Goal: Task Accomplishment & Management: Use online tool/utility

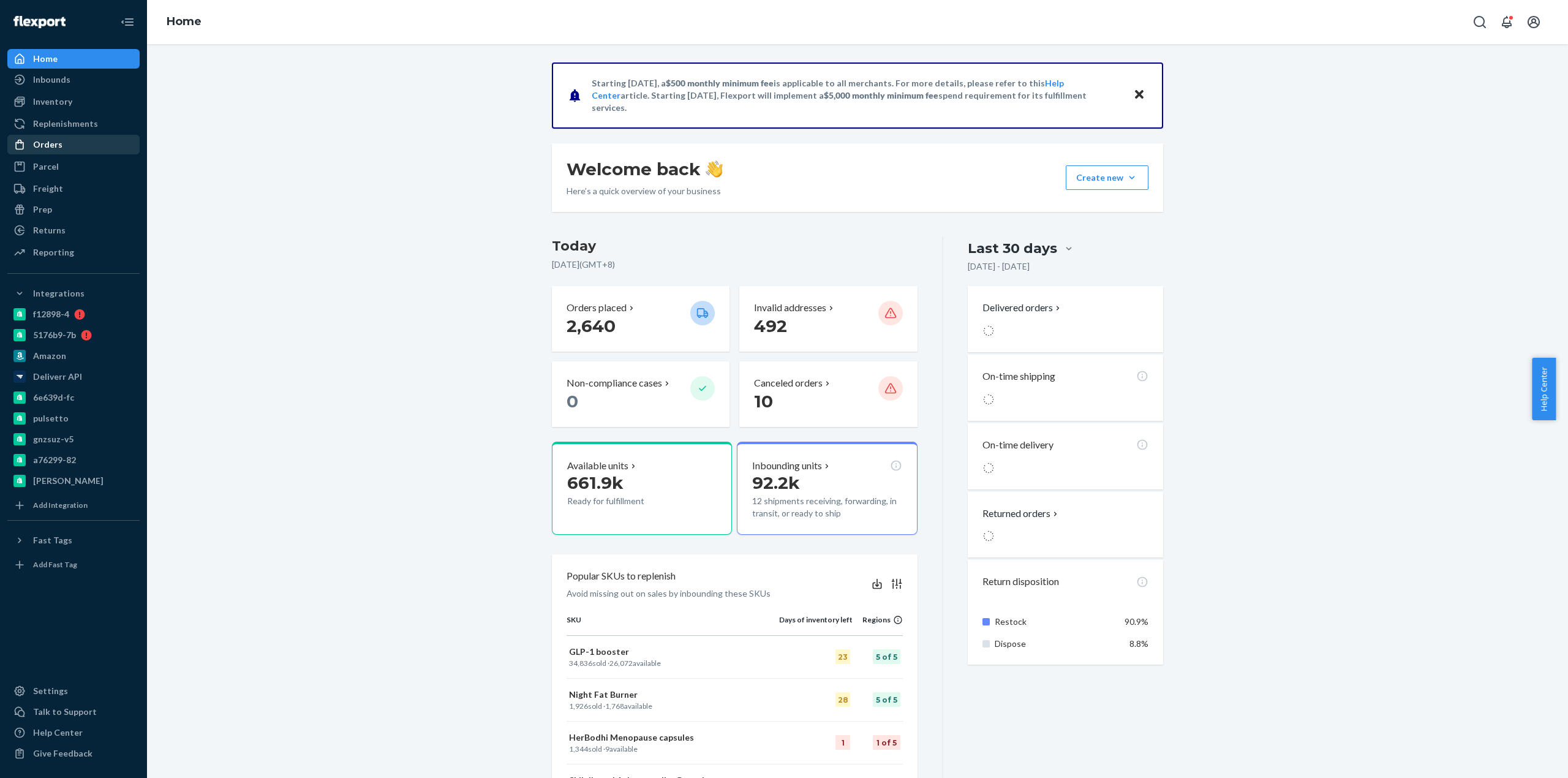
click at [61, 138] on div "Orders" at bounding box center [74, 144] width 130 height 17
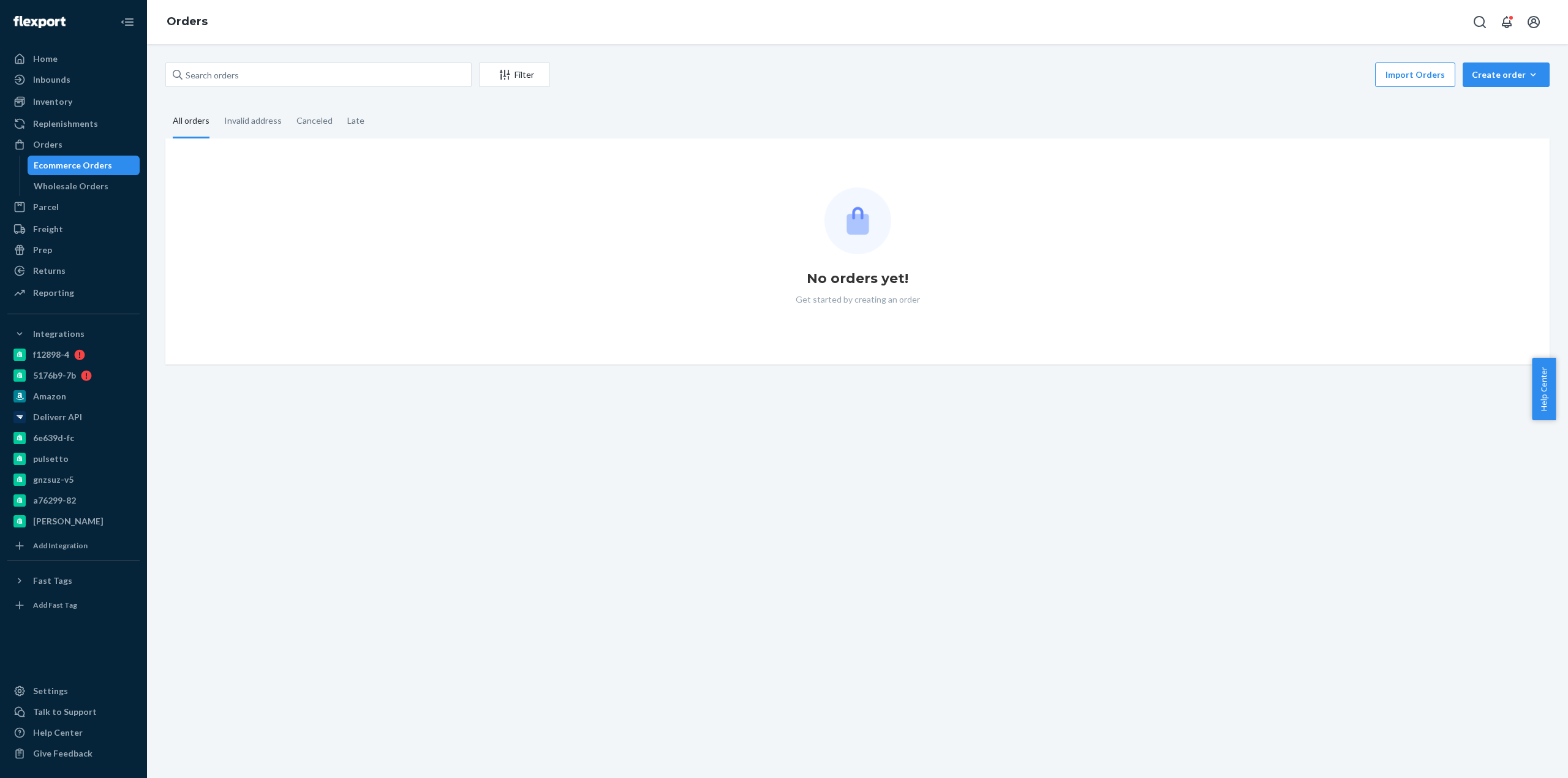
click at [316, 87] on div "Filter Import Orders Create order Ecommerce order Removal order" at bounding box center [858, 76] width 1385 height 28
click at [316, 75] on input "text" at bounding box center [319, 75] width 306 height 25
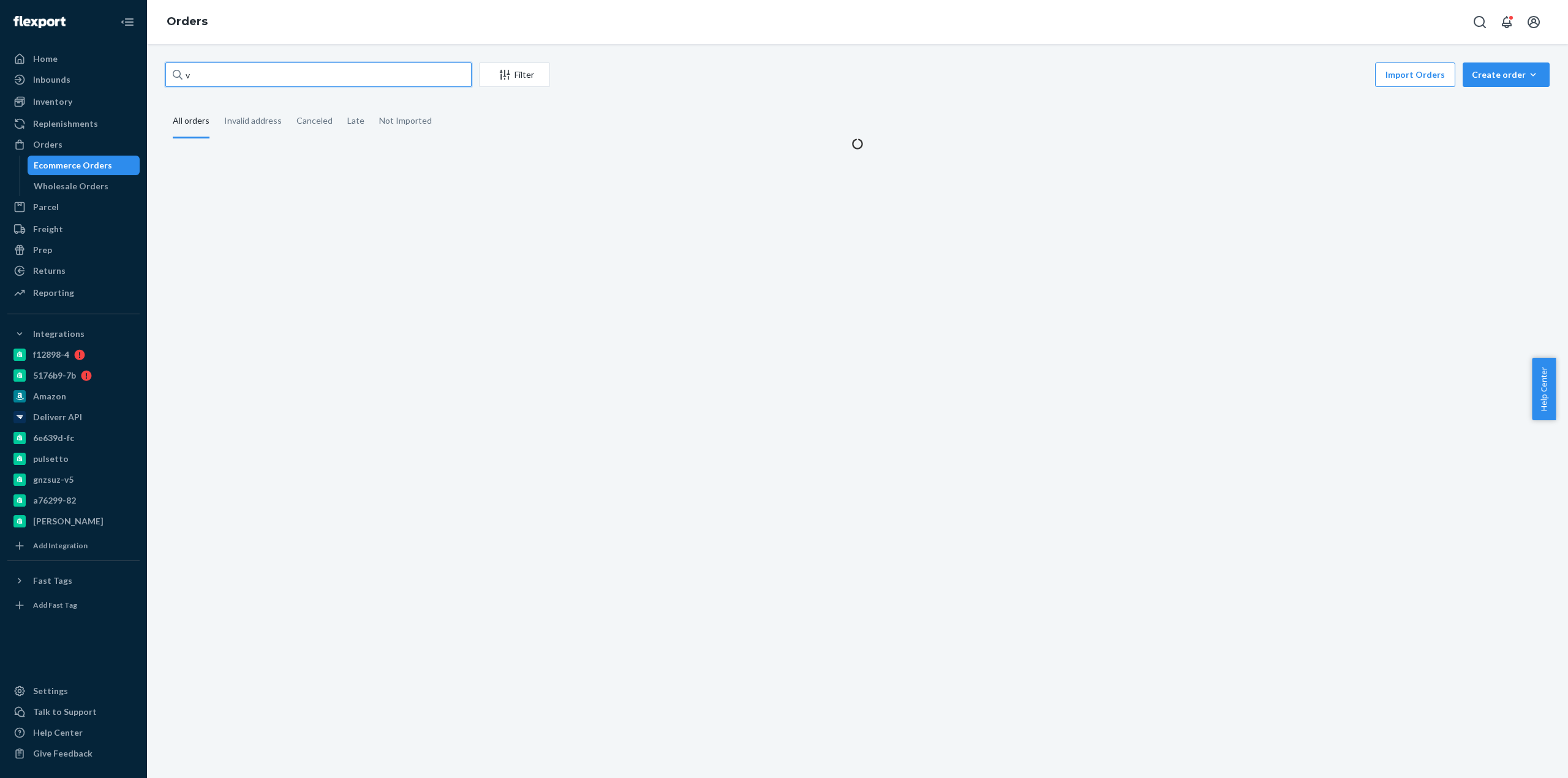
paste input "[PERSON_NAME]"
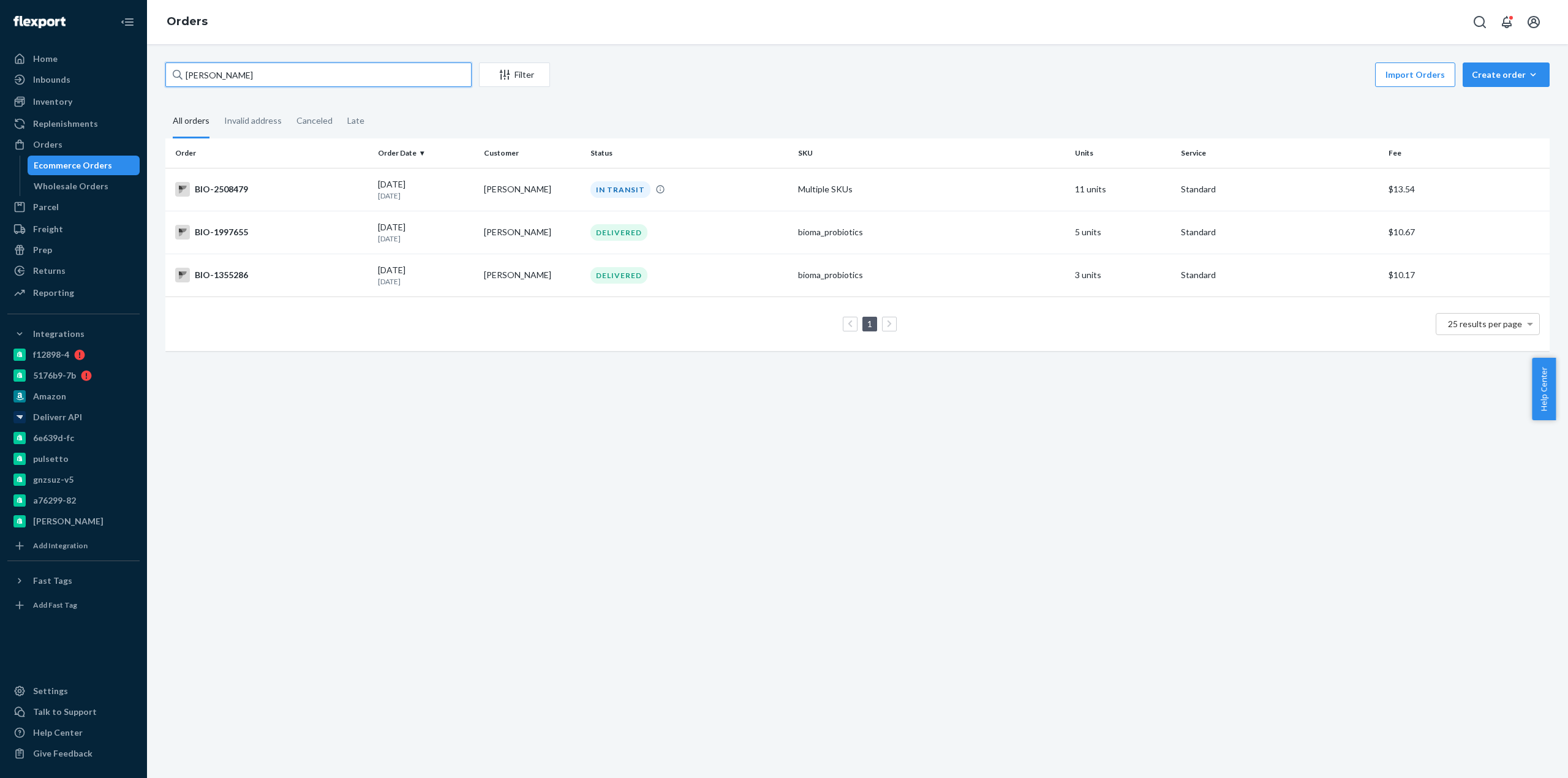
drag, startPoint x: 198, startPoint y: 77, endPoint x: 154, endPoint y: 71, distance: 44.4
click at [175, 74] on div "[PERSON_NAME]" at bounding box center [319, 75] width 306 height 25
type input "[PERSON_NAME]"
click at [218, 182] on div "BIO-2508479" at bounding box center [271, 189] width 193 height 15
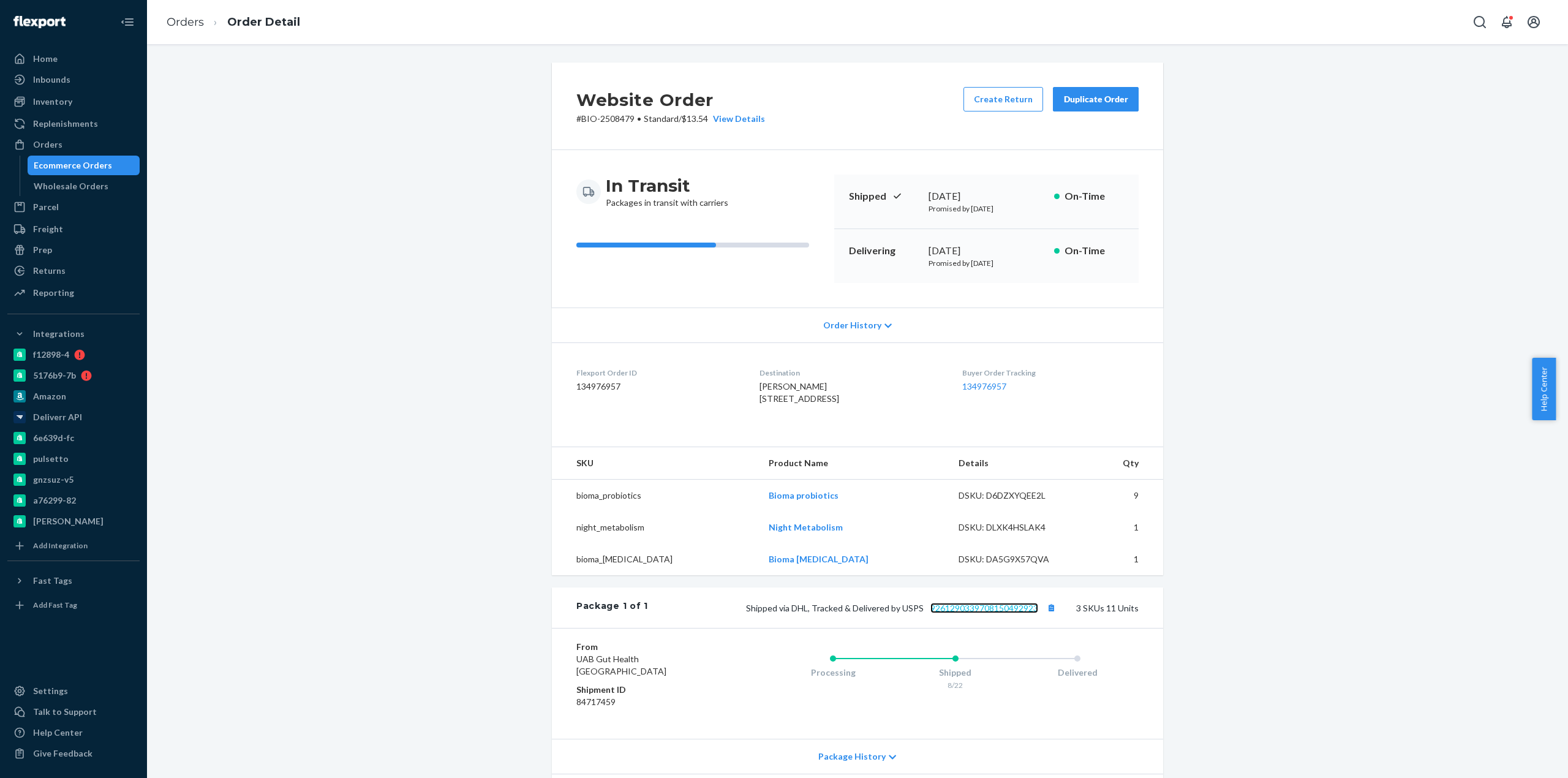
click at [966, 613] on link "9261290339708150492923" at bounding box center [984, 608] width 108 height 11
click at [109, 144] on div "Orders" at bounding box center [74, 144] width 130 height 17
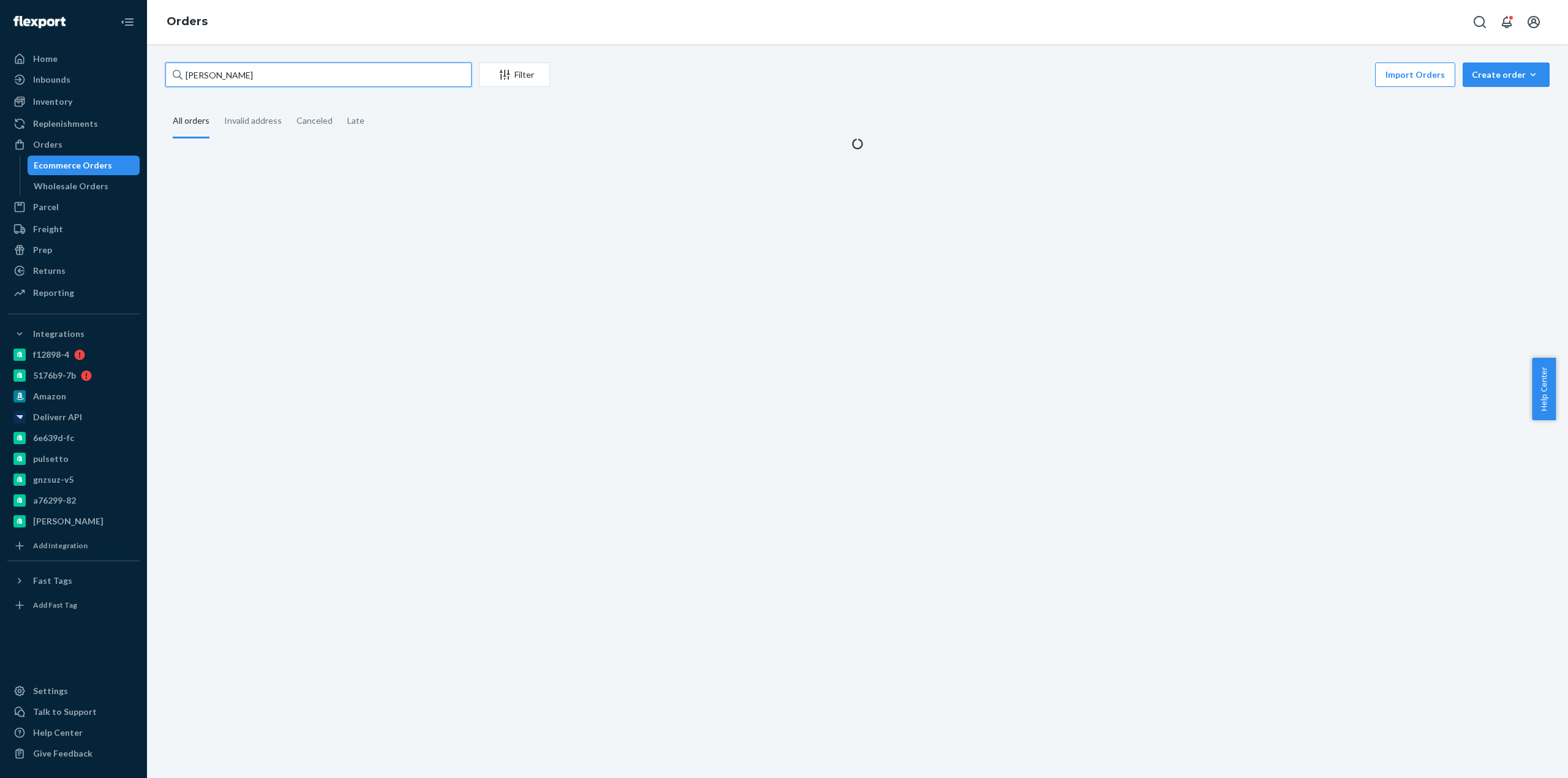
click at [206, 82] on input "[PERSON_NAME]" at bounding box center [319, 75] width 306 height 25
click at [207, 82] on input "[PERSON_NAME]" at bounding box center [319, 75] width 306 height 25
paste input "[PERSON_NAME]"
click at [191, 74] on input "[PERSON_NAME]" at bounding box center [319, 75] width 306 height 25
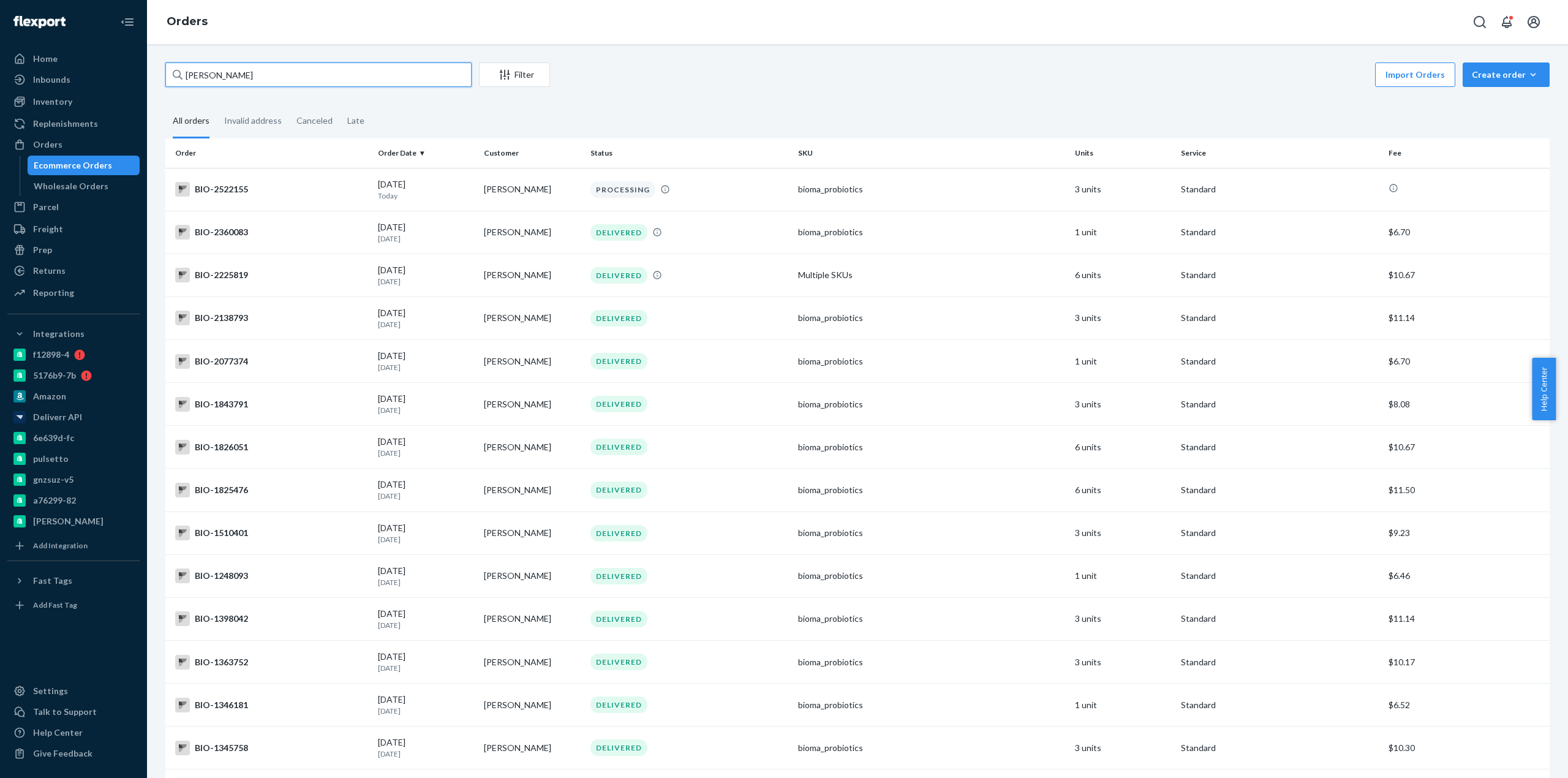
type input "[PERSON_NAME]"
click at [237, 493] on div "BIO-1825476" at bounding box center [271, 490] width 193 height 15
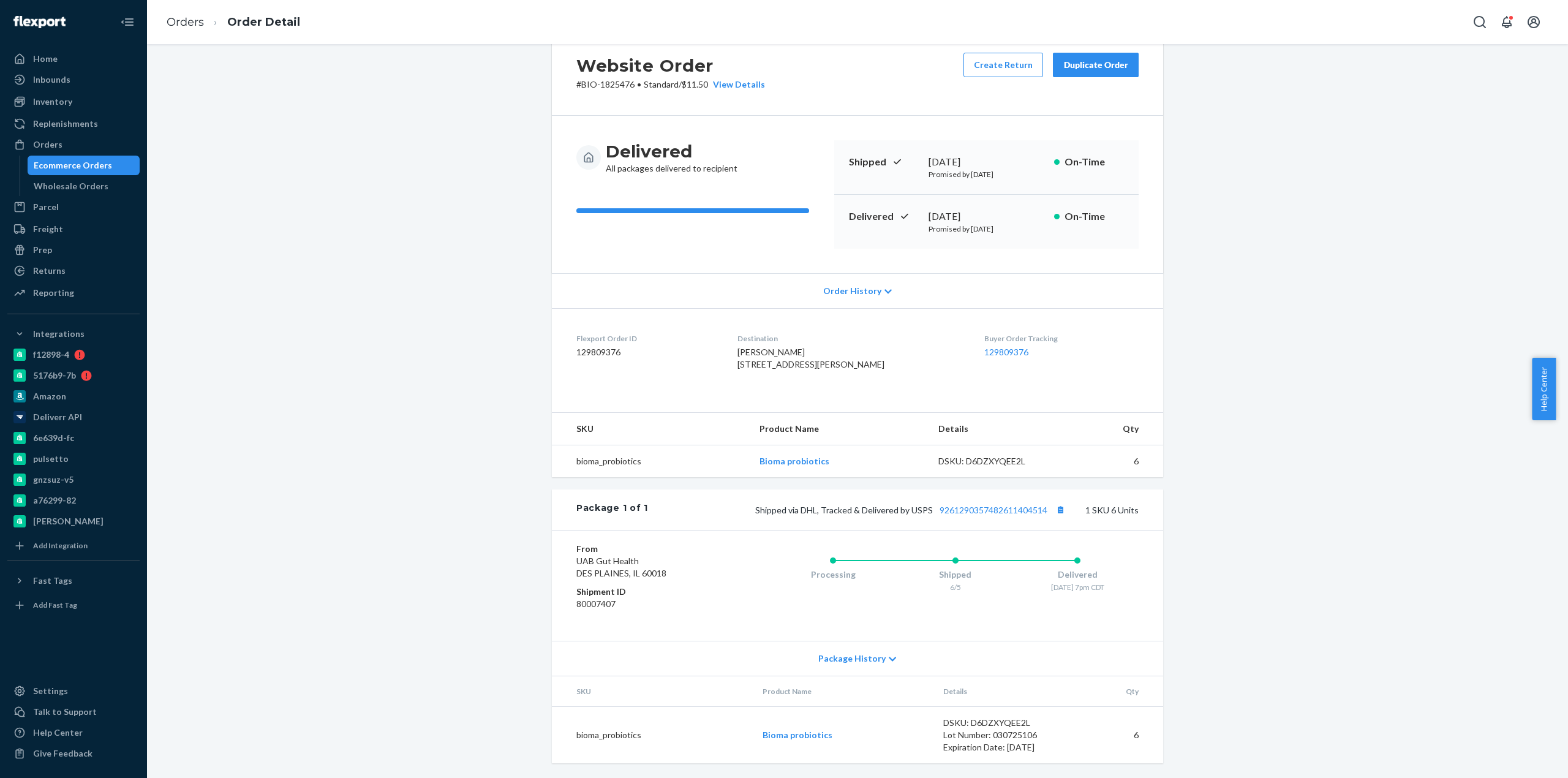
scroll to position [60, 0]
click at [543, 381] on div "Website Order # BIO-1825476 • Standard / $11.50 View Details Create Return Dupl…" at bounding box center [858, 396] width 630 height 735
drag, startPoint x: 449, startPoint y: 463, endPoint x: 488, endPoint y: 394, distance: 79.3
click at [448, 463] on div "Website Order # BIO-1825476 • Standard / $11.50 View Details Create Return Dupl…" at bounding box center [858, 403] width 1403 height 750
click at [1002, 515] on div "Shipped via DHL, Tracked & Delivered by USPS 9261290357482611404514 1 SKU 6 Uni…" at bounding box center [893, 510] width 490 height 16
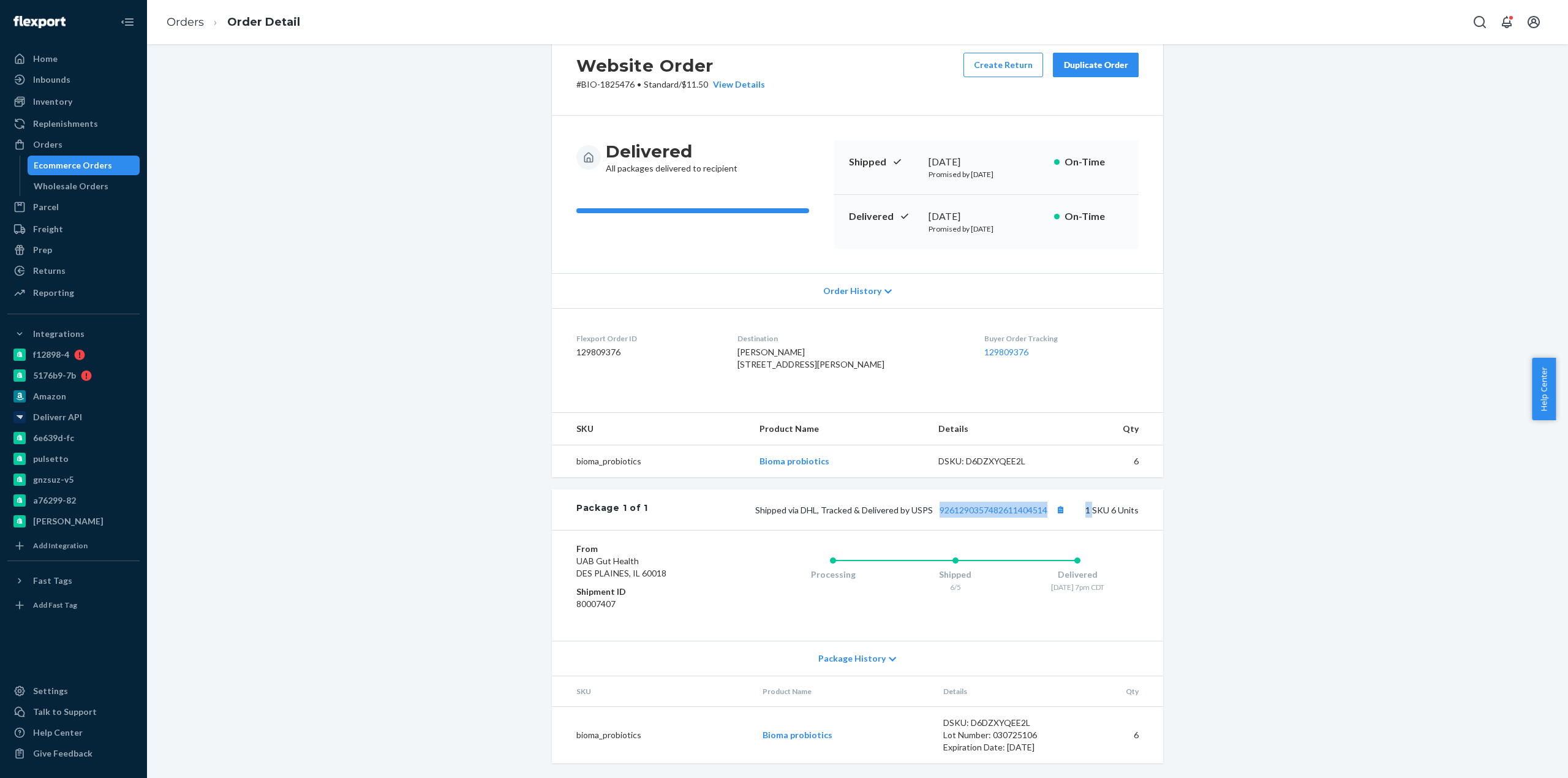
click at [1002, 515] on div "Shipped via DHL, Tracked & Delivered by USPS 9261290357482611404514 1 SKU 6 Uni…" at bounding box center [893, 510] width 490 height 16
click at [1006, 510] on link "9261290357482611404514" at bounding box center [993, 510] width 108 height 11
click at [57, 145] on div "Orders" at bounding box center [47, 145] width 29 height 12
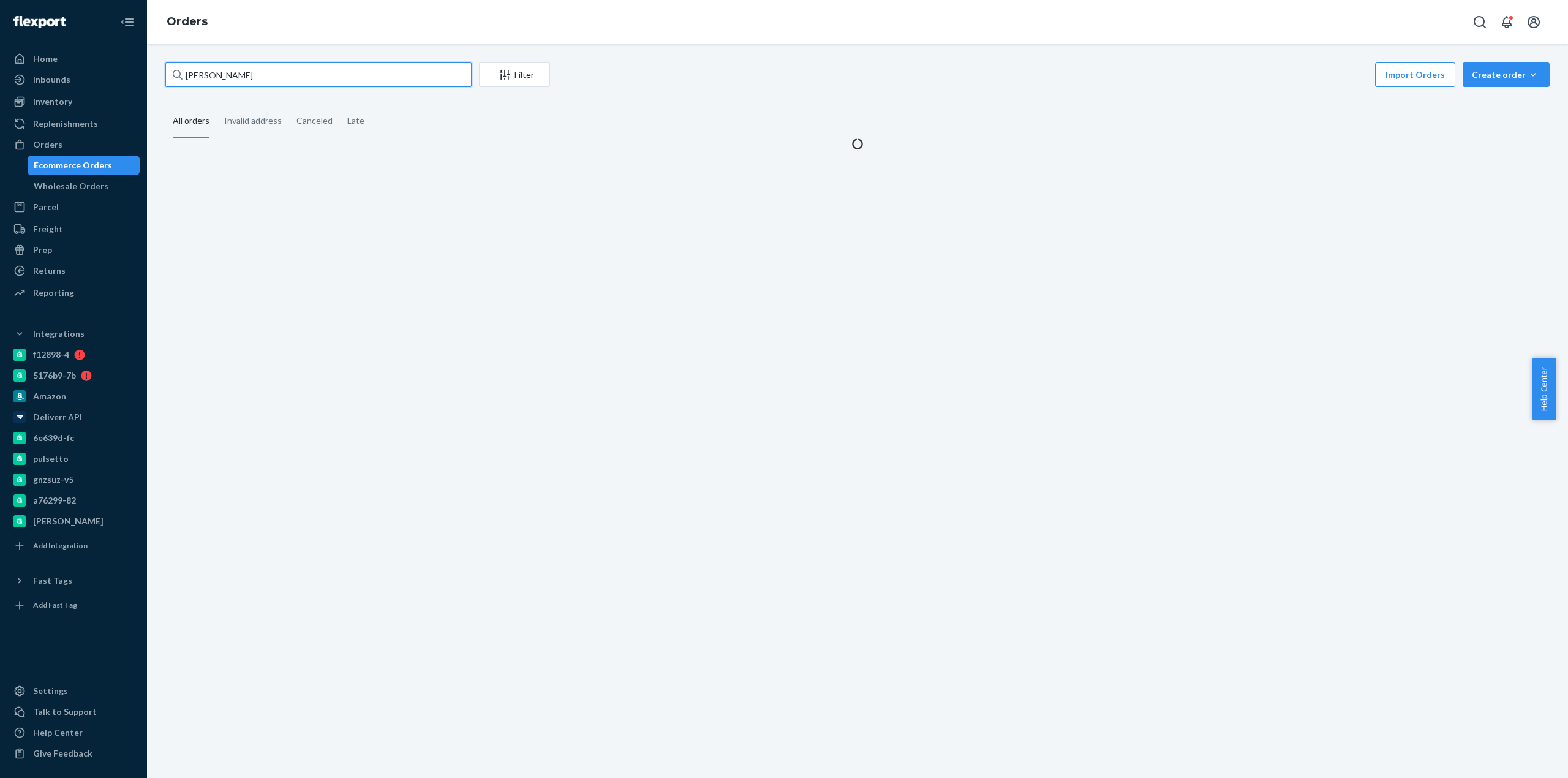
click at [346, 78] on input "[PERSON_NAME]" at bounding box center [319, 75] width 306 height 25
paste input "[PERSON_NAME]"
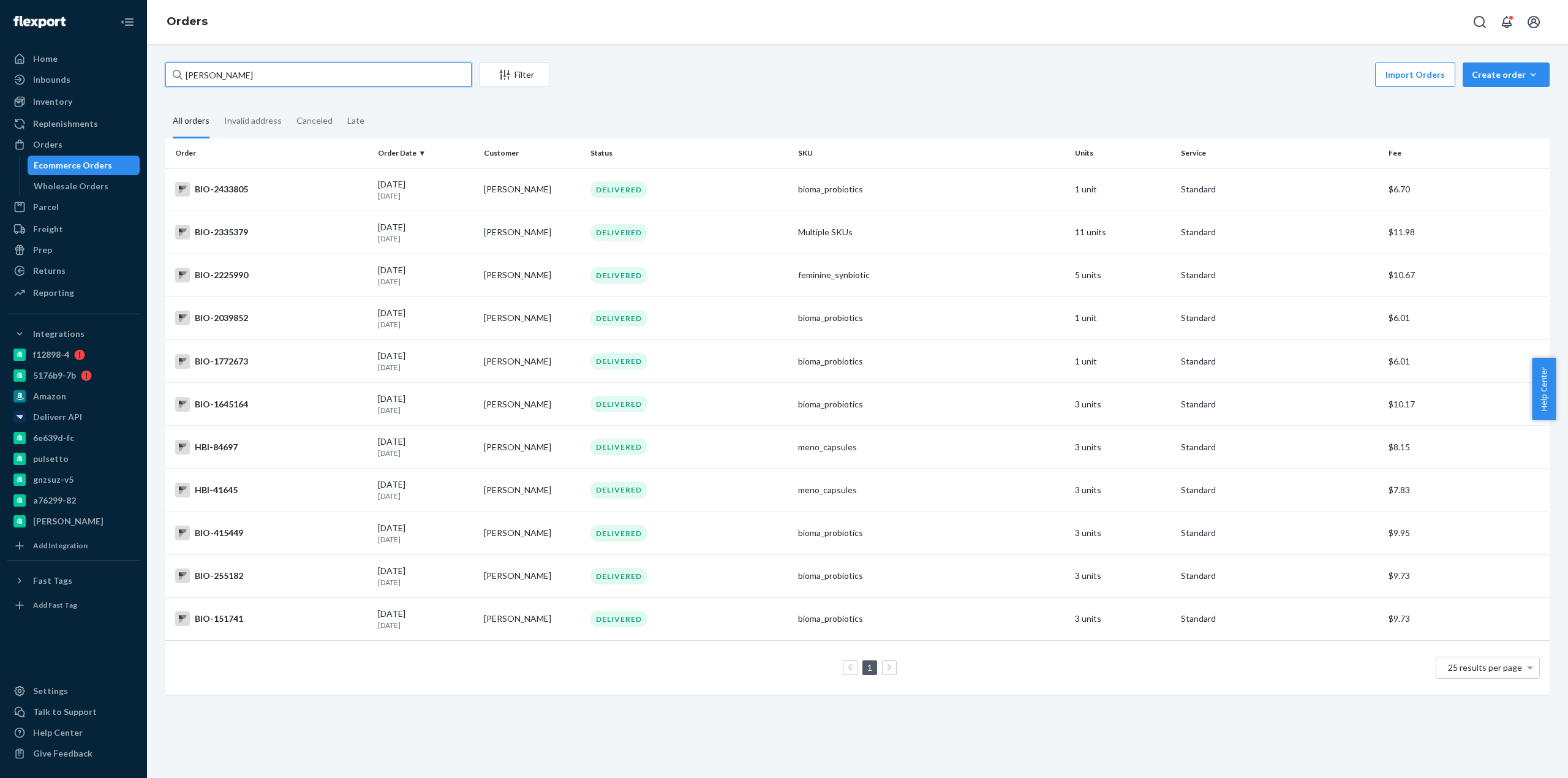
type input "[PERSON_NAME]"
click at [701, 71] on div "Import Orders Create order Ecommerce order Removal order" at bounding box center [1053, 76] width 992 height 28
click at [212, 231] on div "BIO-2335379" at bounding box center [271, 232] width 193 height 15
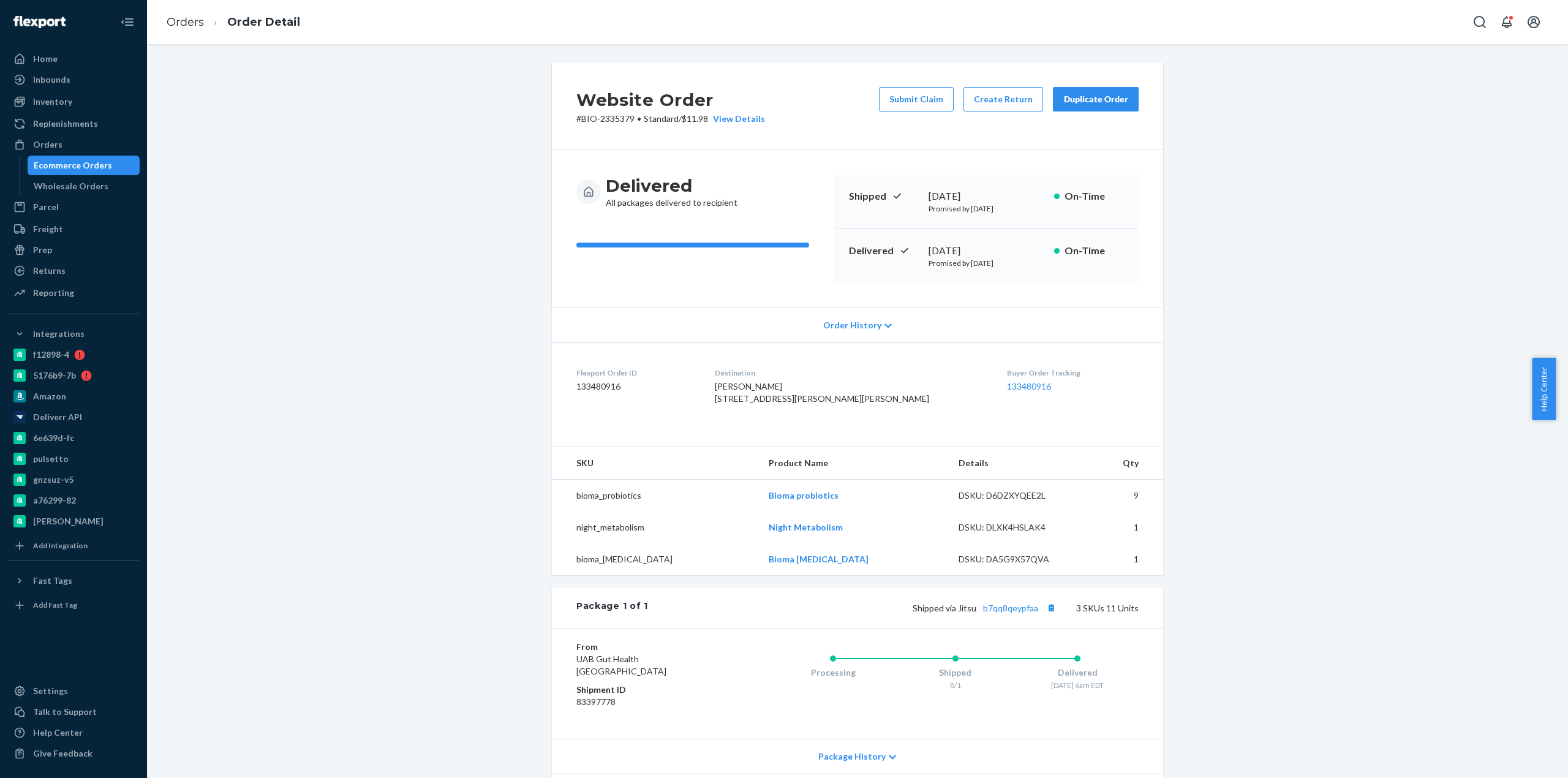
drag, startPoint x: 297, startPoint y: 361, endPoint x: 311, endPoint y: 361, distance: 14.0
click at [303, 361] on div "Website Order # BIO-2335379 • Standard / $11.98 View Details Submit Claim Creat…" at bounding box center [858, 501] width 1403 height 878
click at [762, 390] on span "[PERSON_NAME] [STREET_ADDRESS][PERSON_NAME][PERSON_NAME]" at bounding box center [821, 392] width 214 height 22
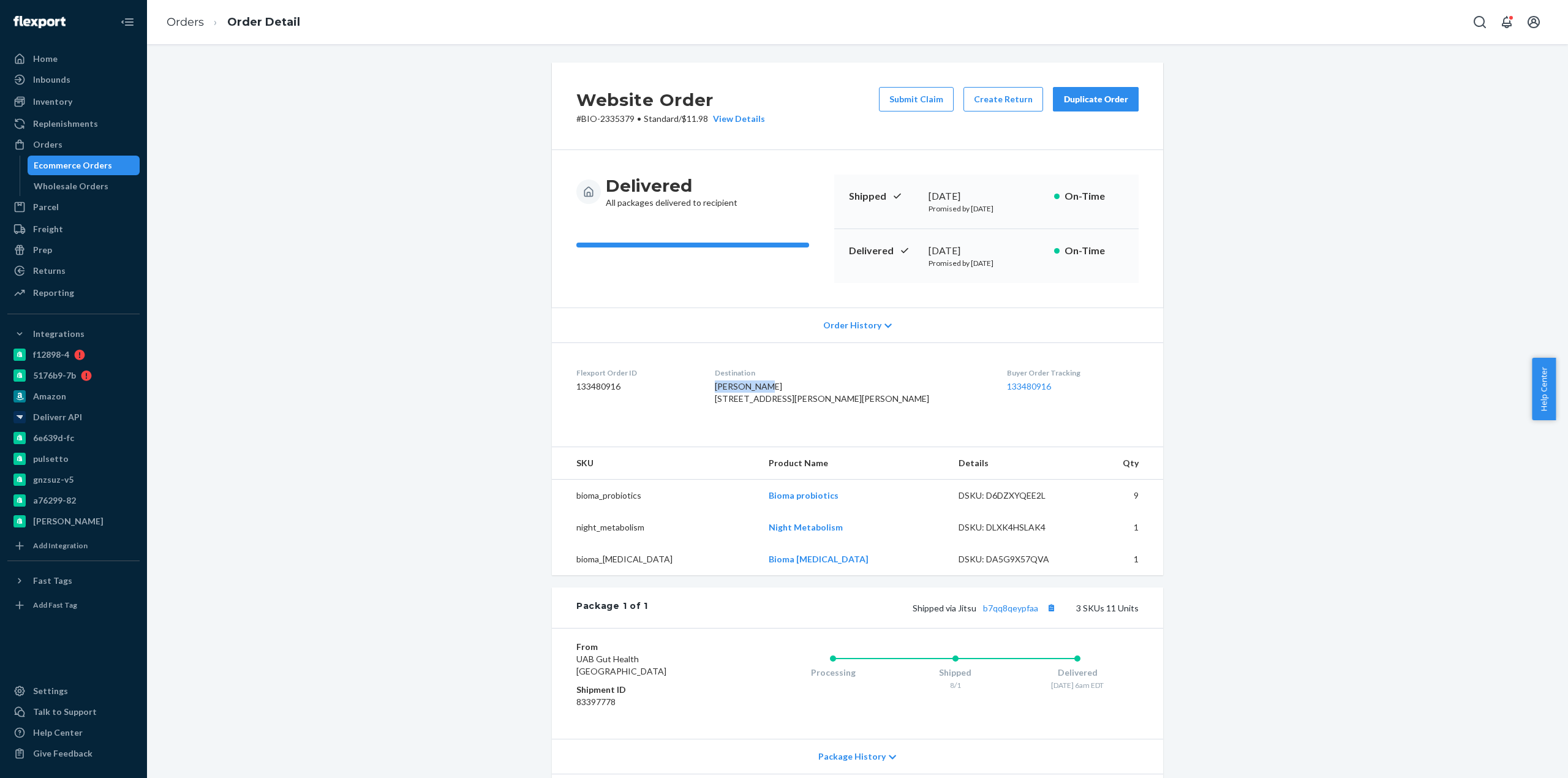
copy span "[PERSON_NAME]"
click at [1323, 371] on div "Website Order # BIO-2335379 • Standard / $11.98 View Details Submit Claim Creat…" at bounding box center [858, 501] width 1403 height 878
click at [1013, 106] on button "Create Return" at bounding box center [1003, 100] width 79 height 25
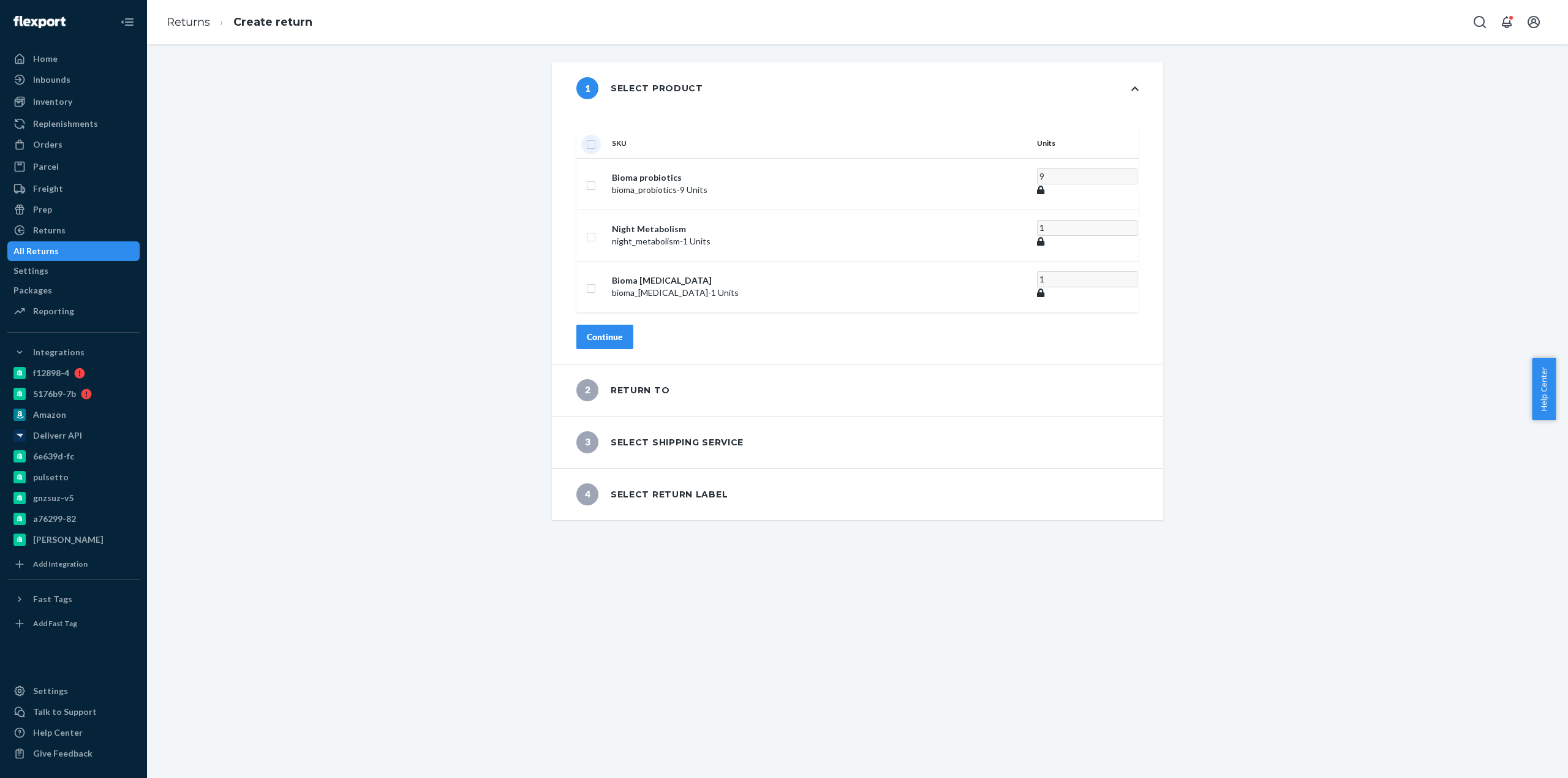
click at [596, 137] on input "checkbox" at bounding box center [591, 143] width 10 height 12
checkbox input "true"
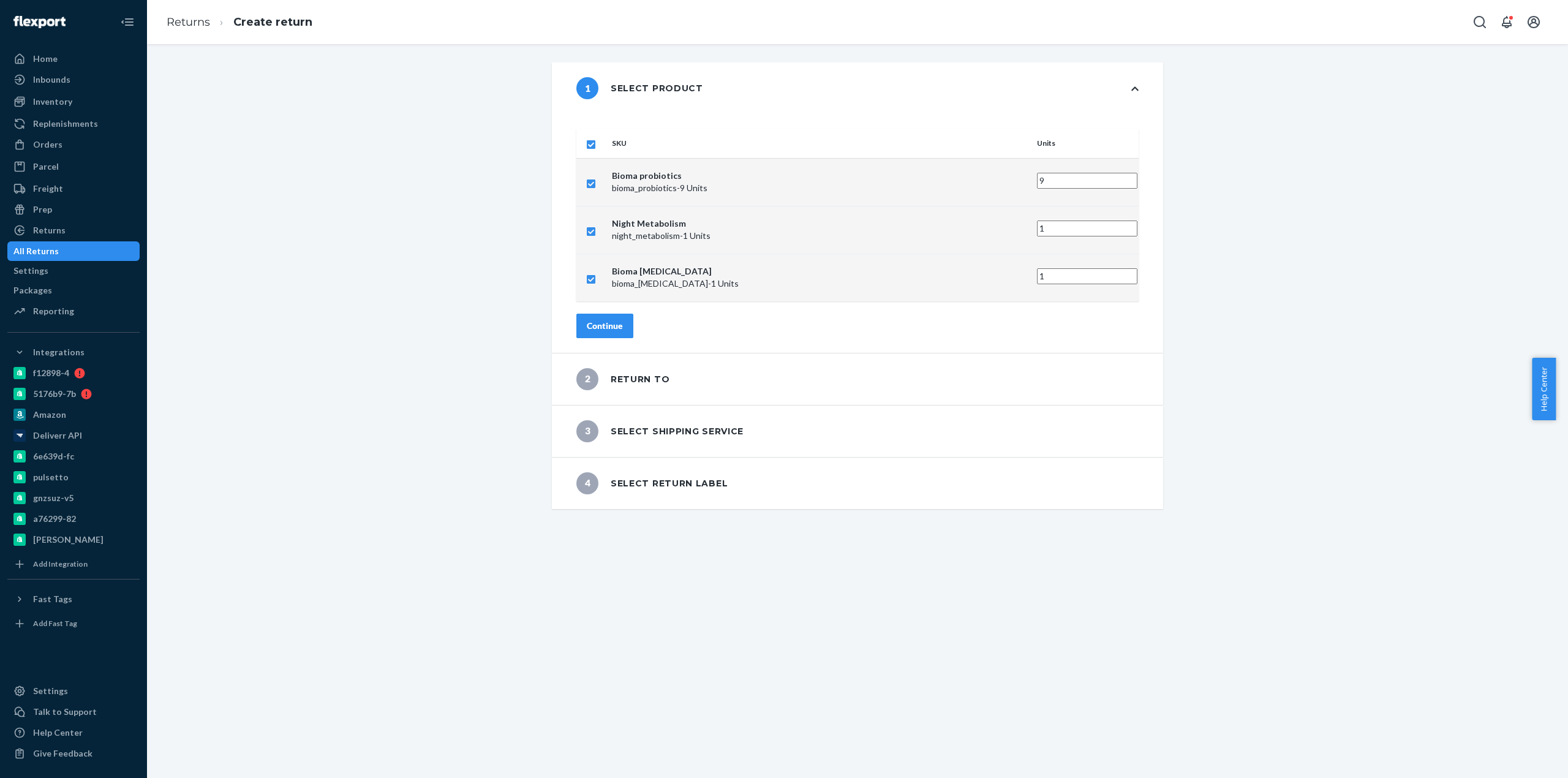
click at [623, 320] on div "Continue" at bounding box center [605, 326] width 36 height 12
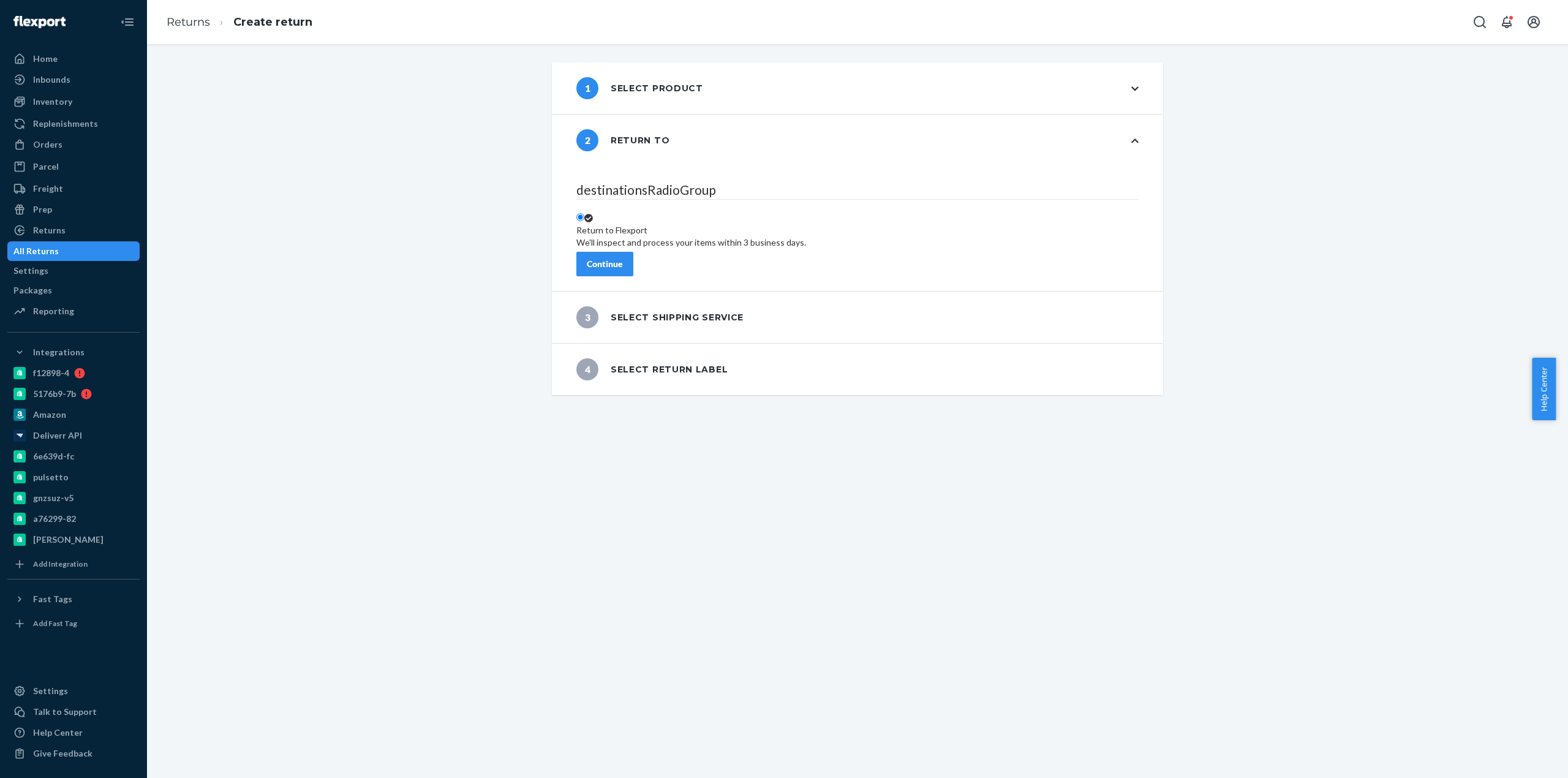
click at [623, 258] on div "Continue" at bounding box center [605, 264] width 36 height 12
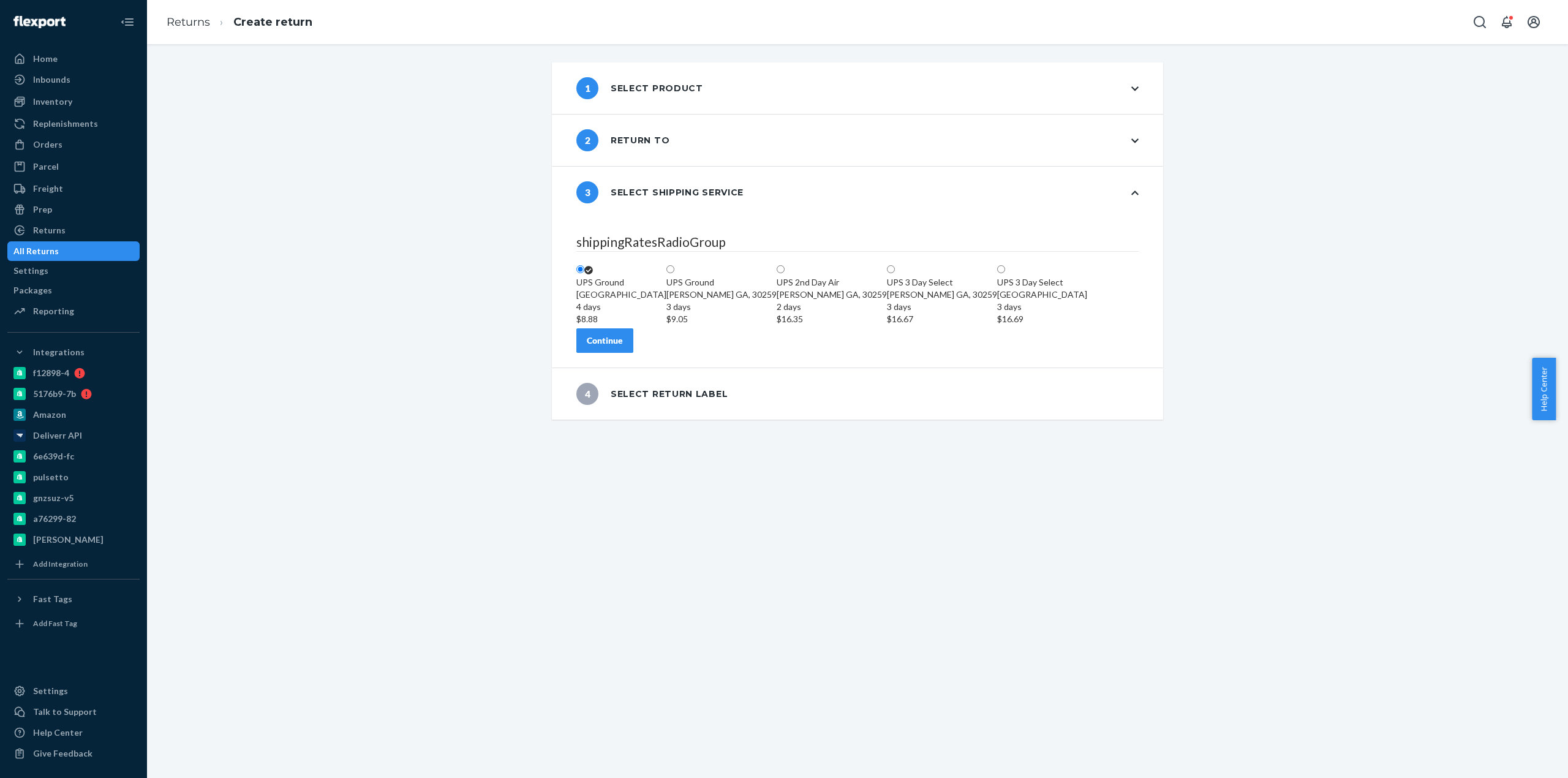
click at [623, 347] on div "Continue" at bounding box center [605, 341] width 36 height 12
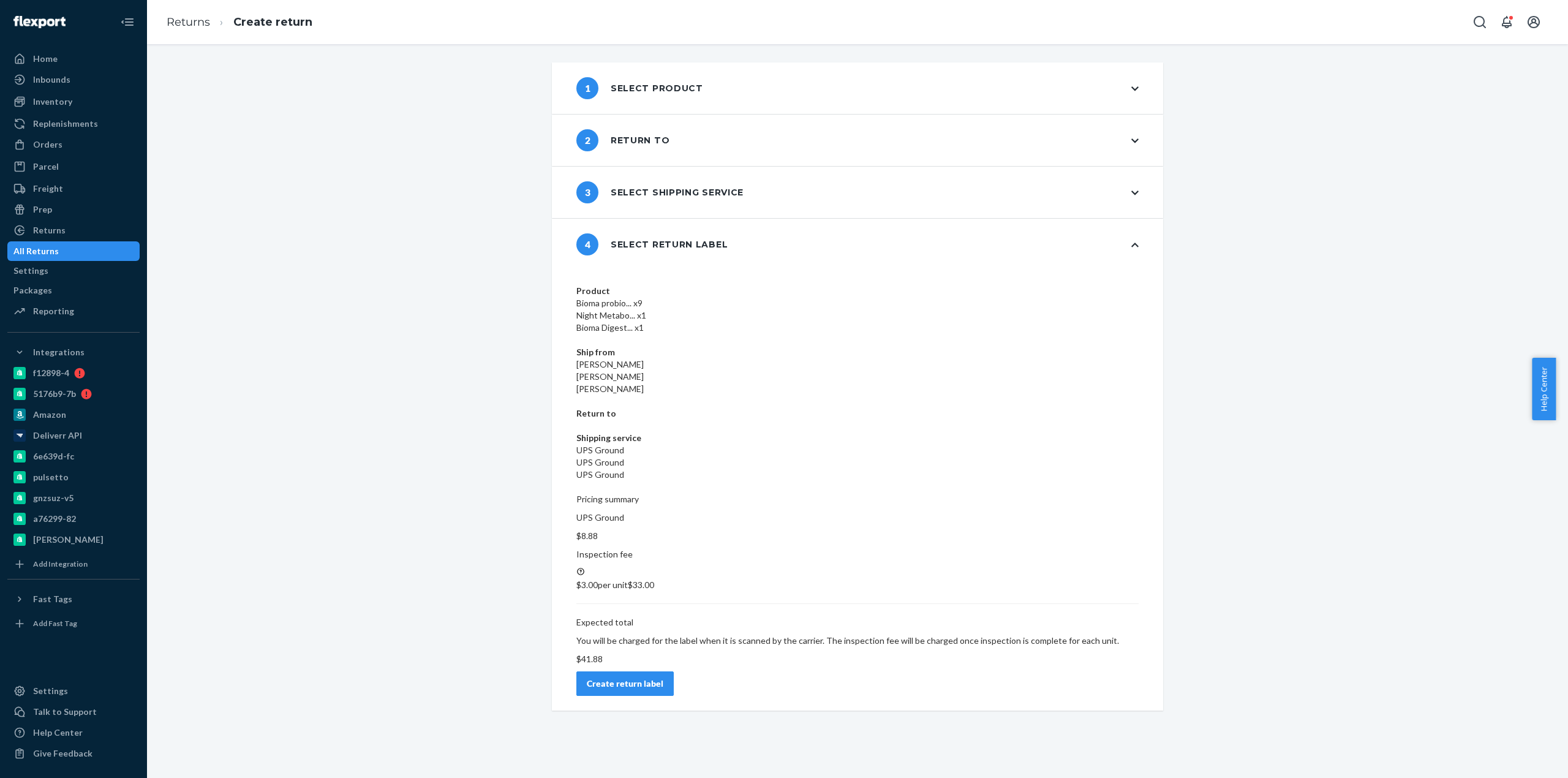
click at [664, 677] on div "Create return label" at bounding box center [626, 684] width 77 height 12
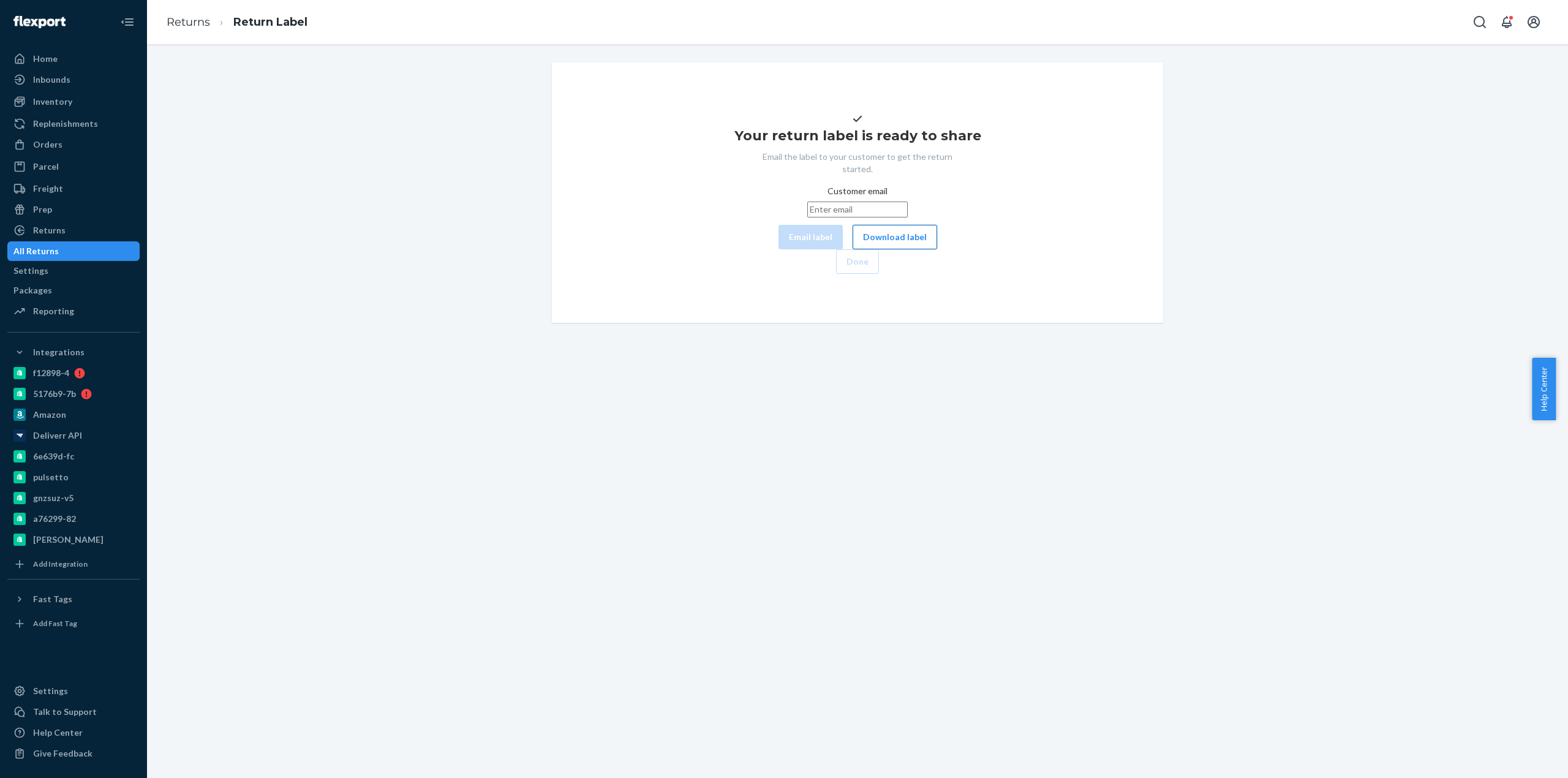
click at [853, 249] on button "Download label" at bounding box center [894, 238] width 85 height 25
